Goal: Information Seeking & Learning: Find specific fact

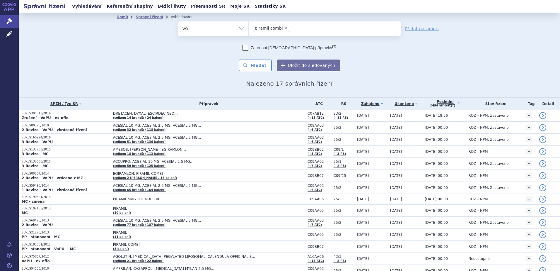
select select "piramil combi"
click at [285, 27] on span "×" at bounding box center [287, 28] width 4 height 4
click at [249, 27] on select "piramil piramil combi" at bounding box center [249, 28] width 0 height 15
select select
type input "L02BX03"
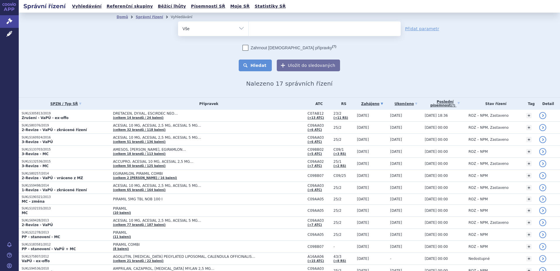
select select "L02BX03"
click at [260, 61] on button "Hledat" at bounding box center [255, 65] width 33 height 12
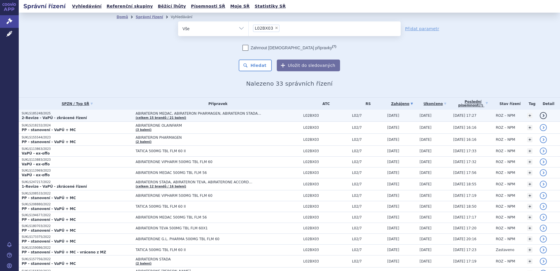
click at [94, 115] on p "2-Revize - VaPÚ - zkrácené řízení" at bounding box center [77, 117] width 111 height 5
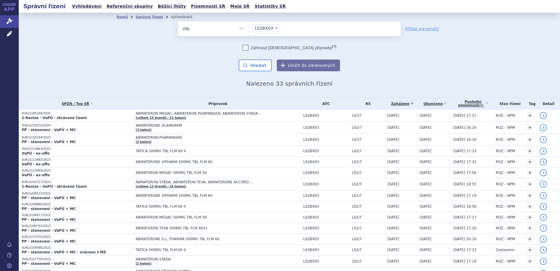
click at [275, 28] on span "×" at bounding box center [277, 28] width 4 height 4
click at [249, 28] on select "L02BX03" at bounding box center [249, 28] width 0 height 15
select select
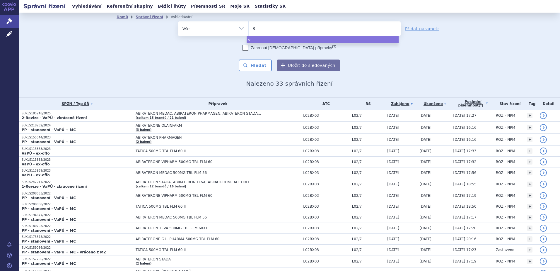
type input "es"
type input "esci"
type input "escir"
type input "escird"
type input "escirde"
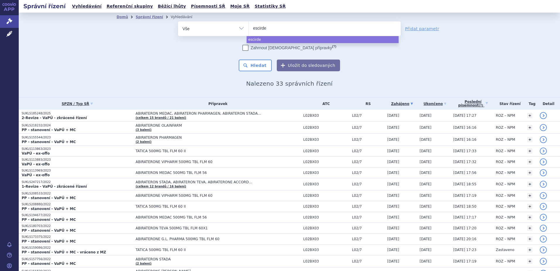
type input "escirdec"
select select "escirdec"
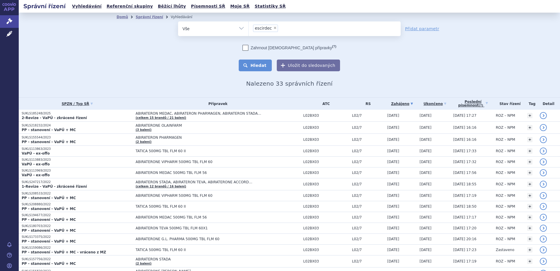
click at [256, 66] on button "Hledat" at bounding box center [255, 65] width 33 height 12
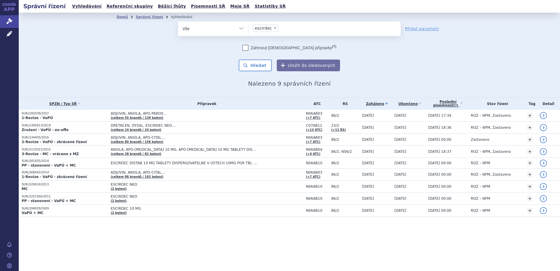
click at [47, 241] on div "Správní řízení Vyhledávání Referenční skupiny Běžící lhůty Písemnosti SŘ Moje S…" at bounding box center [290, 135] width 542 height 271
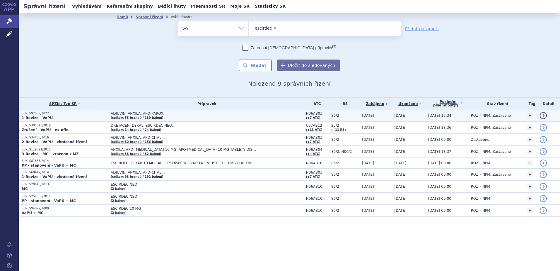
click at [70, 115] on p "SUKLS92039/2022" at bounding box center [65, 113] width 86 height 4
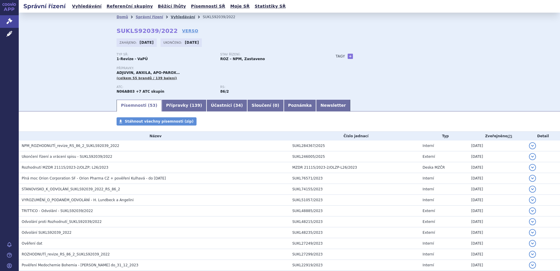
click at [175, 16] on link "Vyhledávání" at bounding box center [183, 17] width 24 height 4
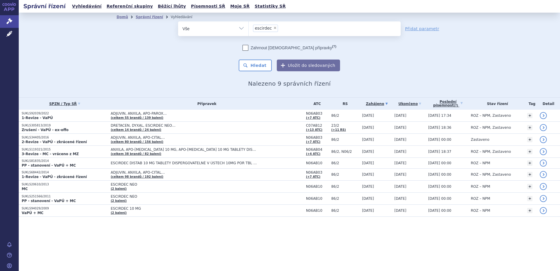
click at [273, 29] on span "×" at bounding box center [275, 28] width 4 height 4
click at [249, 29] on select "escirdec" at bounding box center [249, 28] width 0 height 15
select select
click at [273, 29] on ul at bounding box center [325, 27] width 152 height 12
click at [249, 29] on select "escirdec" at bounding box center [249, 28] width 0 height 15
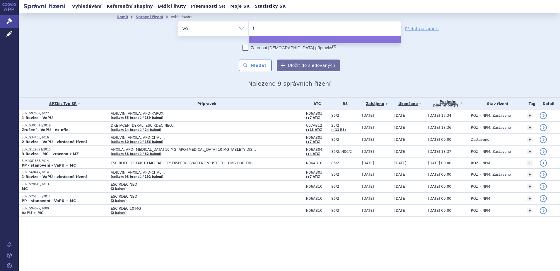
type input "fe"
type input "fent"
type input "fental"
type input "fentali"
type input "fentalis"
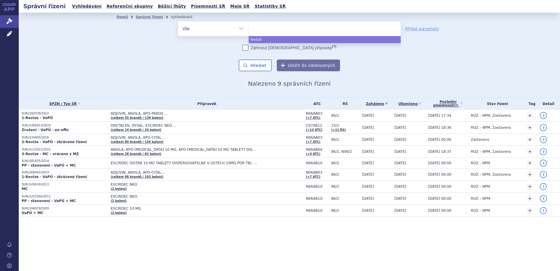
select select "fentalis"
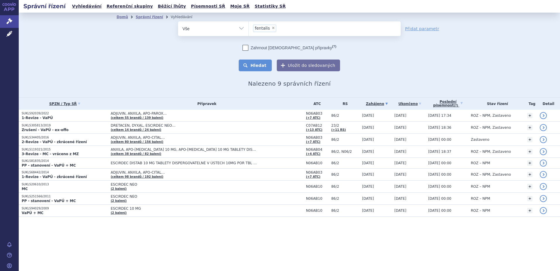
click at [259, 63] on button "Hledat" at bounding box center [255, 65] width 33 height 12
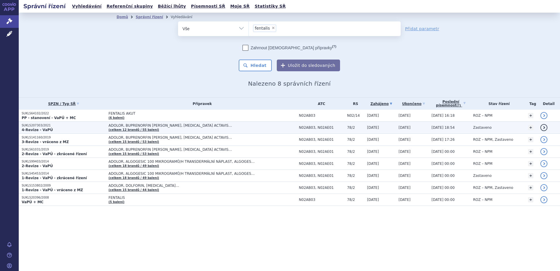
click at [128, 126] on span "ADOLOR, BUPRENORFIN MYLAN, BUPRENORPHINE ACTAVIS…" at bounding box center [182, 125] width 147 height 4
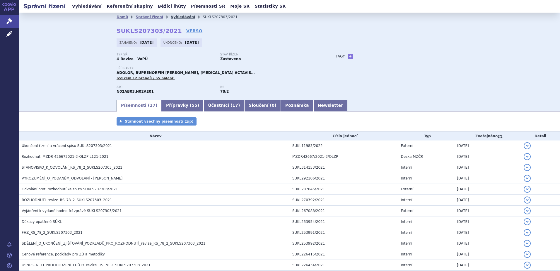
click at [177, 18] on link "Vyhledávání" at bounding box center [183, 17] width 24 height 4
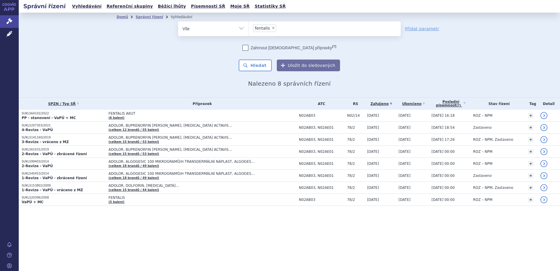
click at [272, 27] on span "×" at bounding box center [274, 28] width 4 height 4
click at [249, 27] on select "fentalis" at bounding box center [249, 28] width 0 height 15
select select
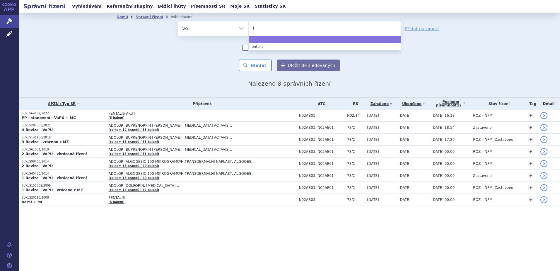
type input "fr"
type input "fre"
type input "[PERSON_NAME]"
type input "fredalix"
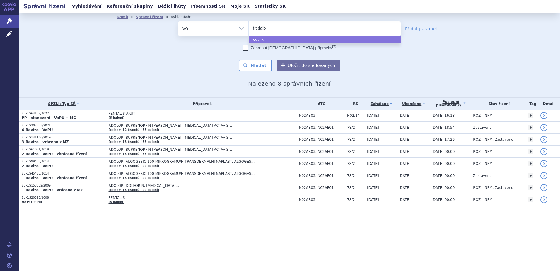
select select "fredalix"
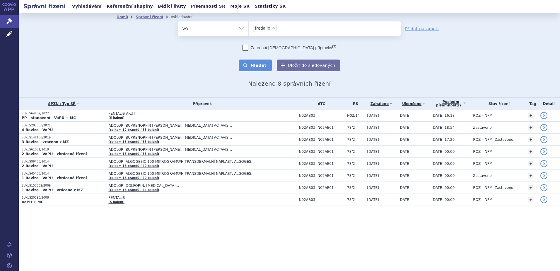
click at [261, 64] on button "Hledat" at bounding box center [255, 65] width 33 height 12
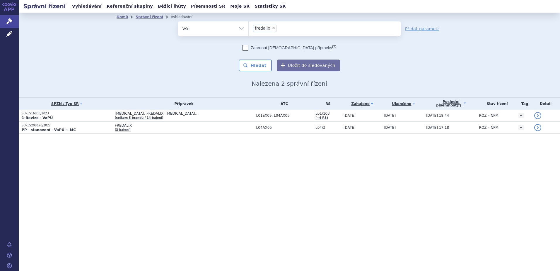
click at [272, 28] on span "×" at bounding box center [274, 28] width 4 height 4
click at [249, 28] on select "fredalix" at bounding box center [249, 28] width 0 height 15
select select
type input "mi"
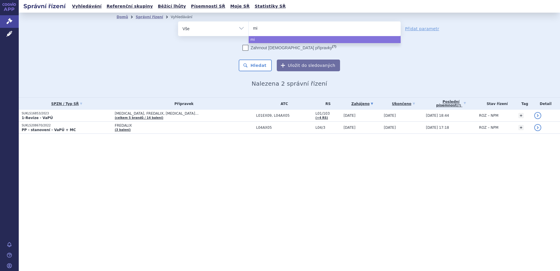
type input "mir"
type input "mirta"
type input "mirtaz"
type input "mirtazap"
type input "mirtazapi"
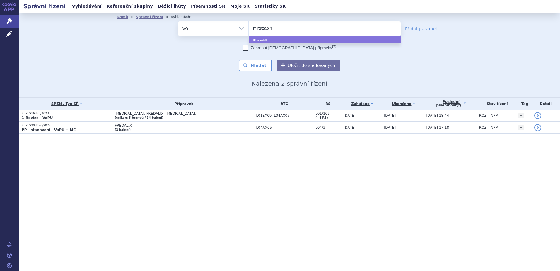
type input "mirtazapin"
type input "mirtazapin s"
type input "mirtazapin san"
type input "mirtazapin sando"
type input "mirtazapin sandoz"
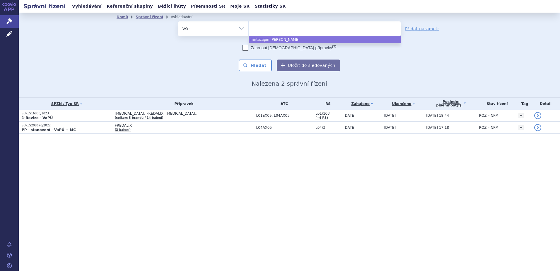
select select "mirtazapin sandoz"
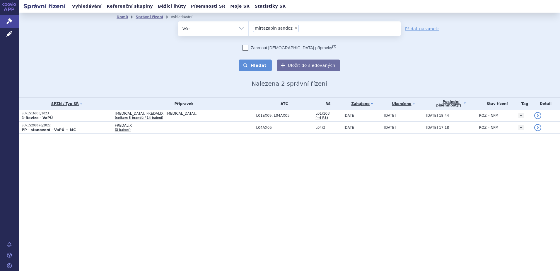
click at [270, 65] on button "Hledat" at bounding box center [255, 65] width 33 height 12
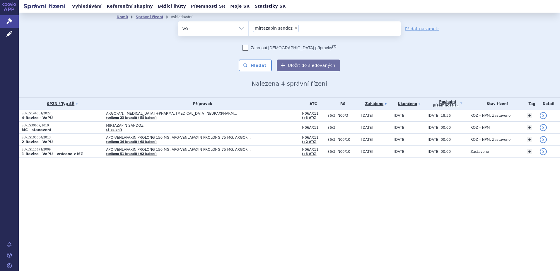
click at [294, 28] on span "×" at bounding box center [296, 28] width 4 height 4
click at [249, 28] on select "mirtazapin sandoz" at bounding box center [249, 28] width 0 height 15
select select
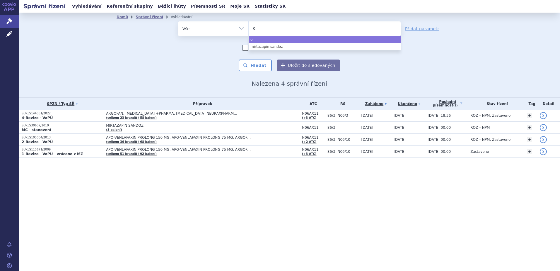
type input "ol"
type input "ola"
type input "olan"
type input "olanza"
type input "olanzapi"
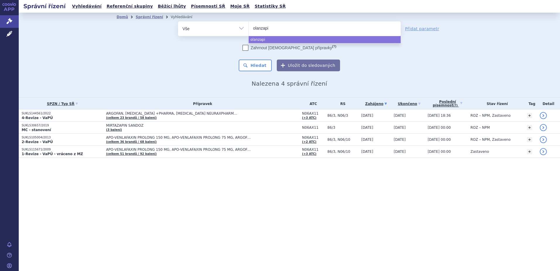
type input "olanzapin"
type input "olanzapin sa"
type input "olanzapin san"
type input "olanzapin sandoz"
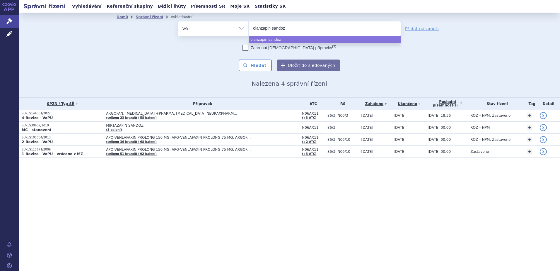
select select "olanzapin sandoz"
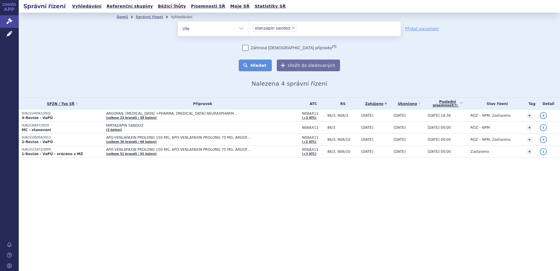
click at [248, 67] on button "Hledat" at bounding box center [255, 65] width 33 height 12
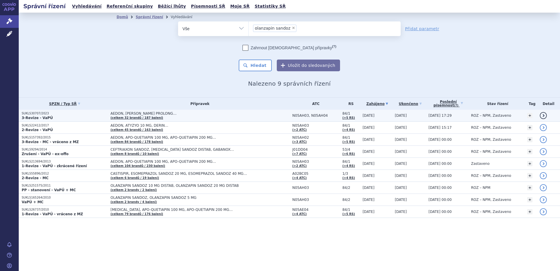
click at [201, 120] on td "AEDON, DERIN, DERIN PROLONG… (celkem 32 brandů / 187 balení)" at bounding box center [199, 116] width 182 height 12
